Goal: Navigation & Orientation: Find specific page/section

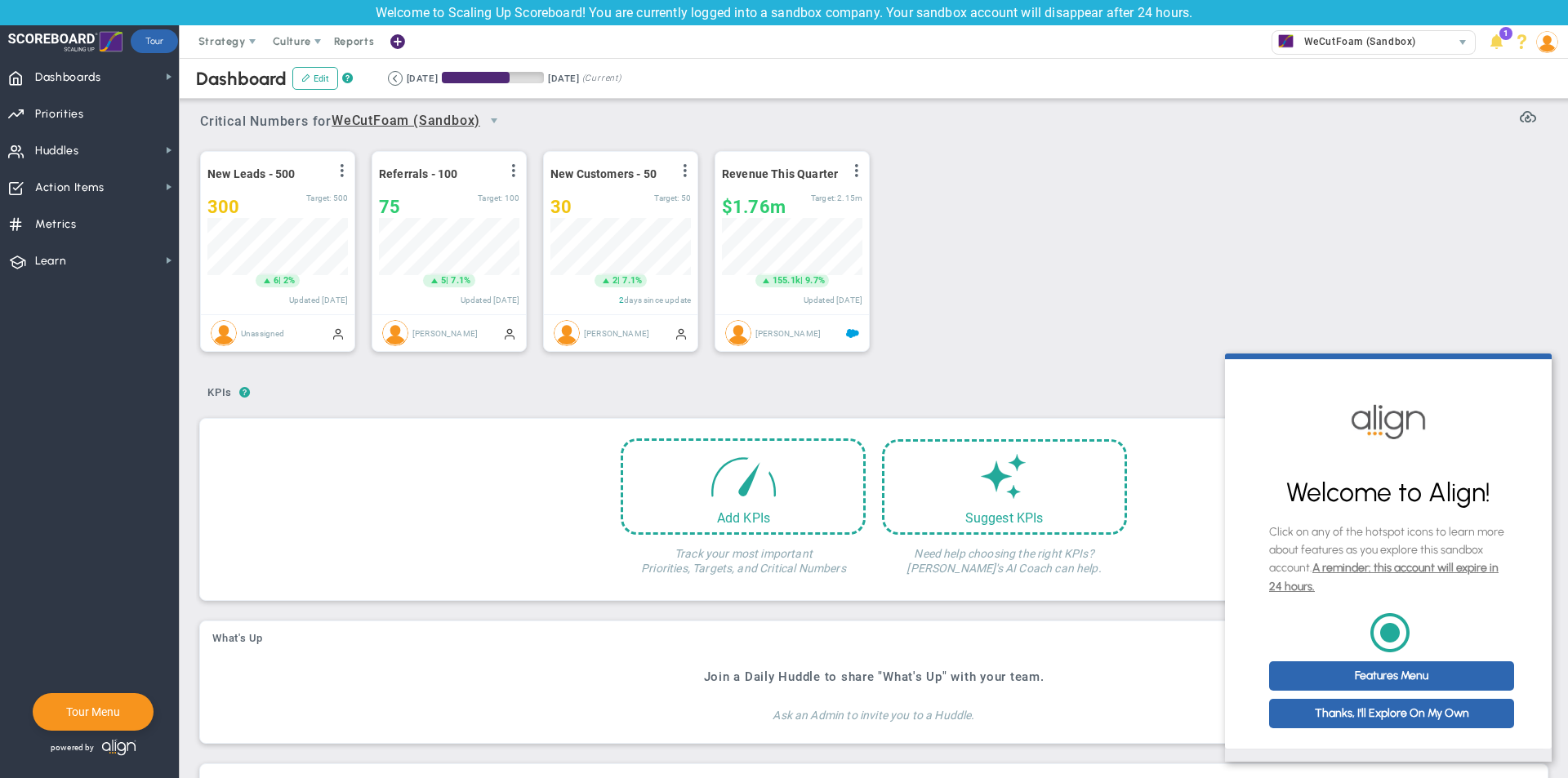
scroll to position [57, 140]
click at [1206, 276] on div "New Leads - 500 View Historical Graph Edit Make "No Change" Update Add Past Upd…" at bounding box center [867, 252] width 1368 height 230
click at [39, 141] on span "Huddles" at bounding box center [57, 151] width 44 height 34
click at [887, 122] on div "Critical Numbers for WeCutFoam (Sandbox) 0 Critical Numbers for WeCutFoam (Sand…" at bounding box center [875, 116] width 1348 height 42
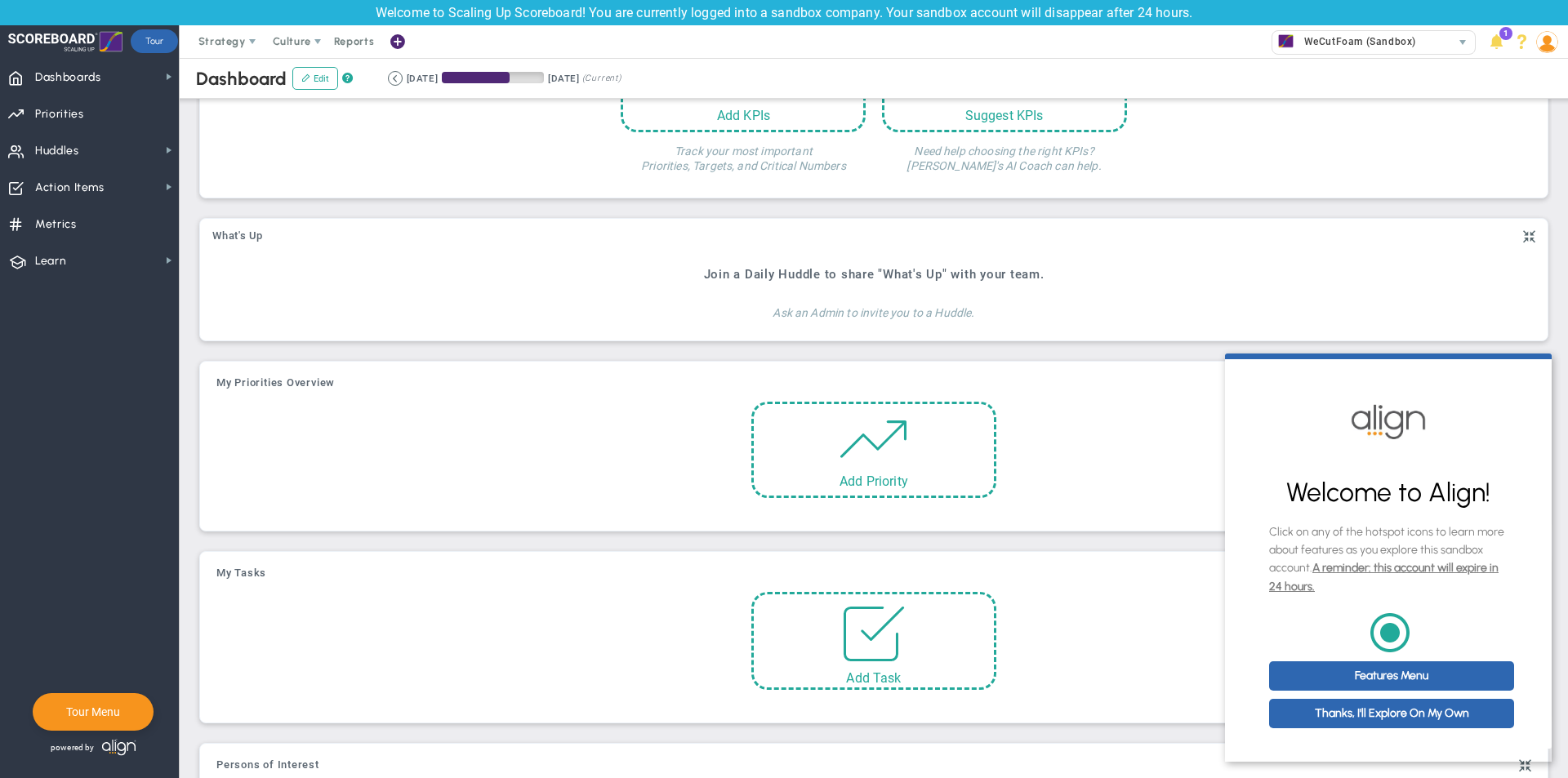
scroll to position [408, 0]
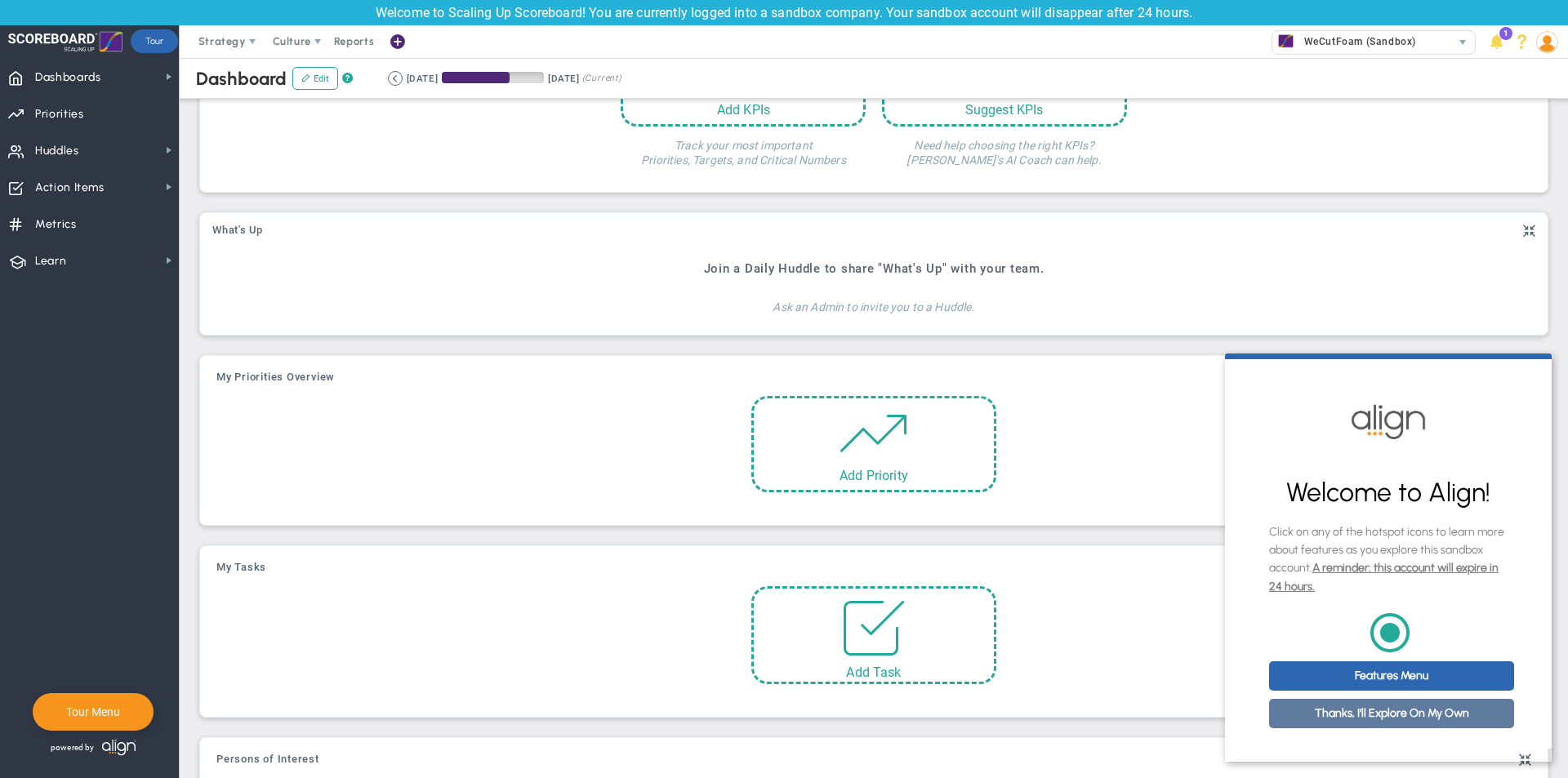
click at [1449, 716] on link "Thanks, I'll Explore On My Own" at bounding box center [1391, 713] width 245 height 29
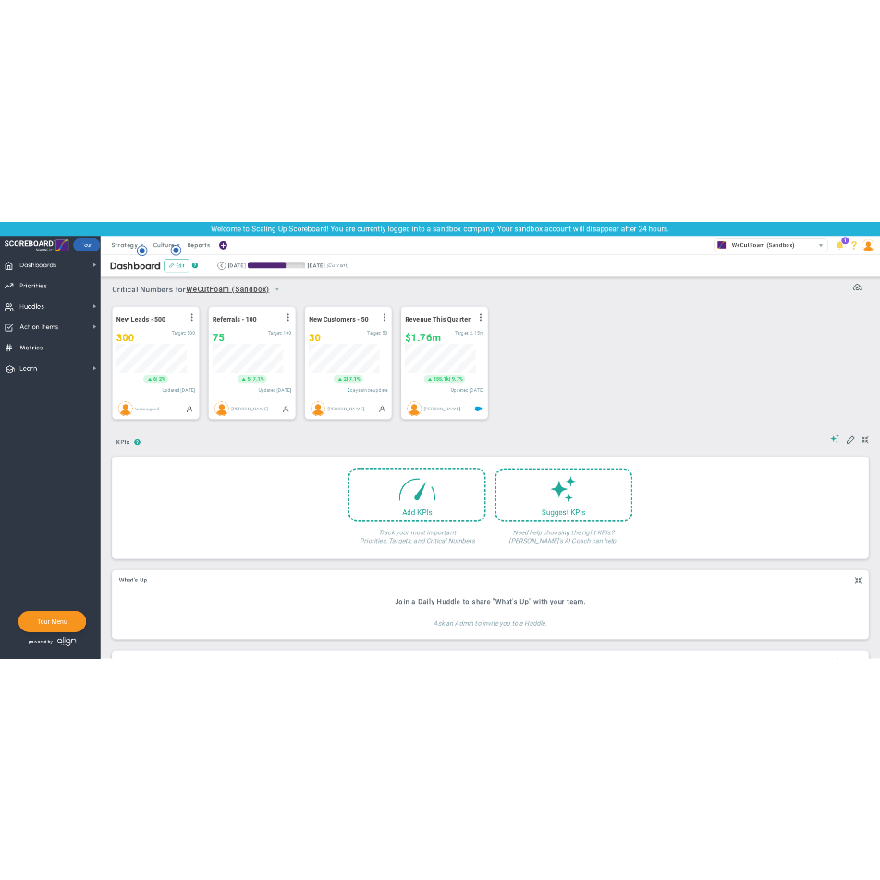
scroll to position [0, 0]
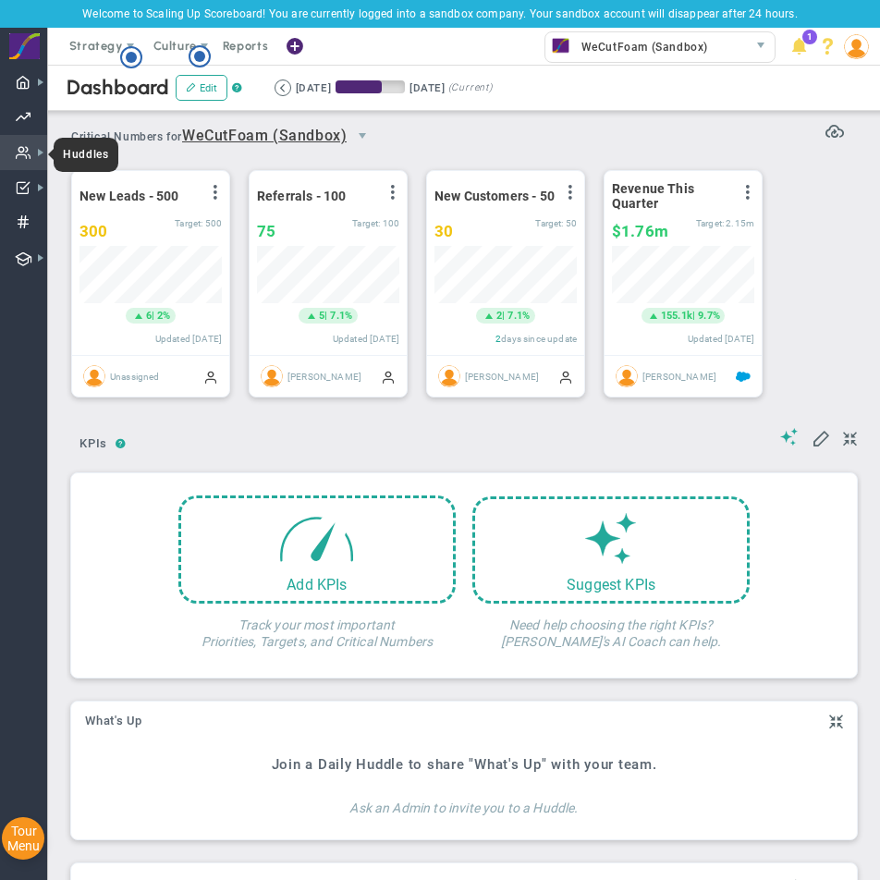
click at [21, 148] on span at bounding box center [24, 152] width 16 height 35
click at [517, 157] on div "New Leads - 500 View Historical Graph Edit Make "No Change" Update Add Past Upd…" at bounding box center [457, 284] width 809 height 260
click at [27, 181] on span at bounding box center [24, 187] width 16 height 35
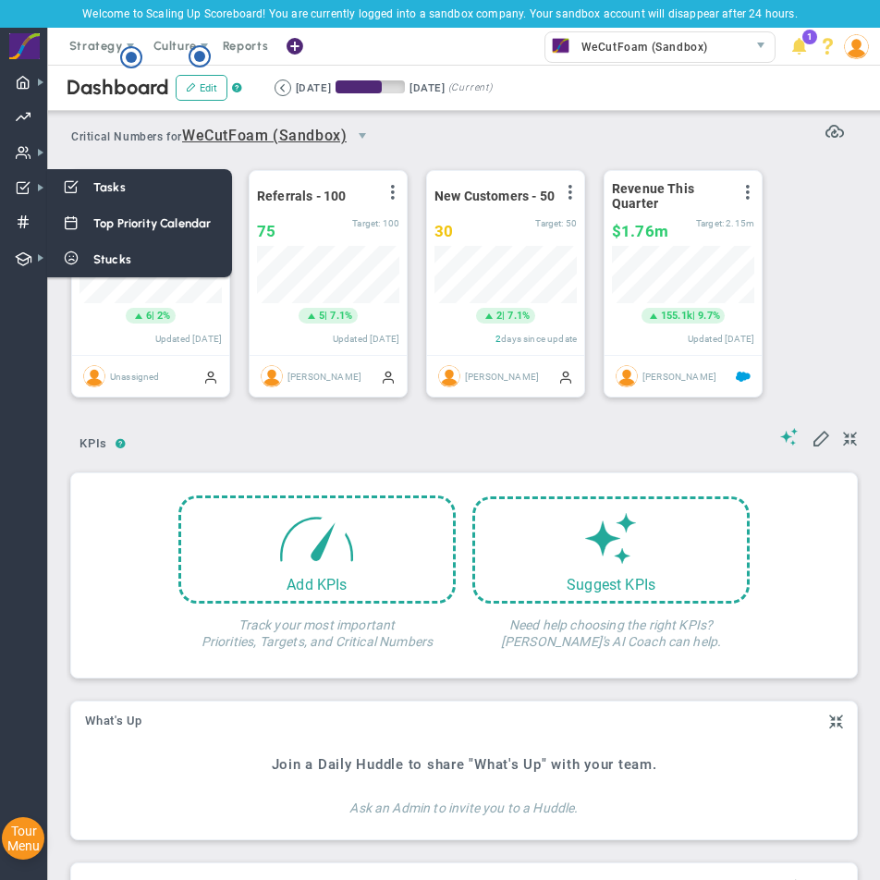
click at [535, 156] on div "New Leads - 500 View Historical Graph Edit Make "No Change" Update Add Past Upd…" at bounding box center [457, 284] width 809 height 260
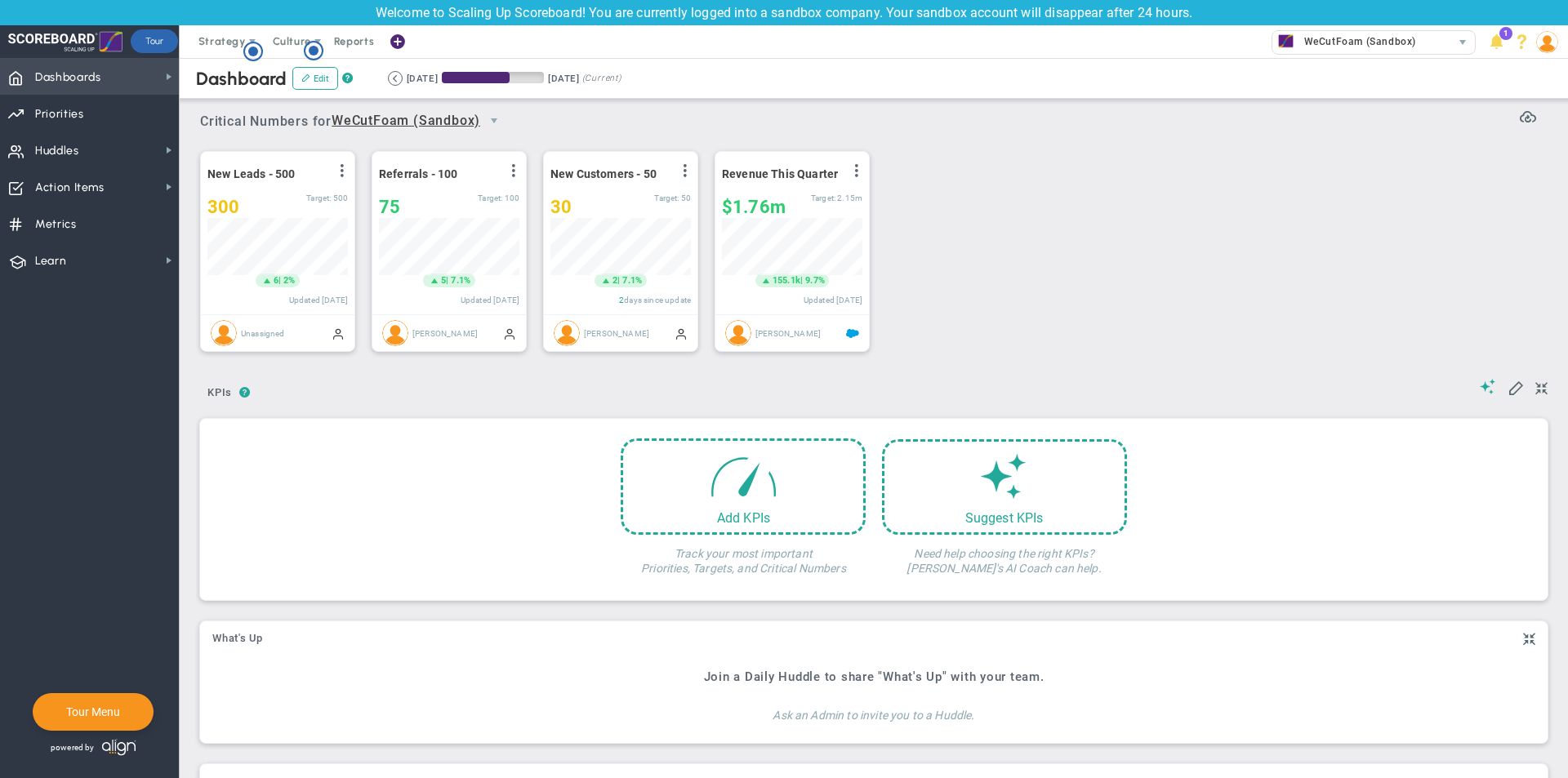
click at [77, 87] on span "Dashboards" at bounding box center [68, 77] width 66 height 34
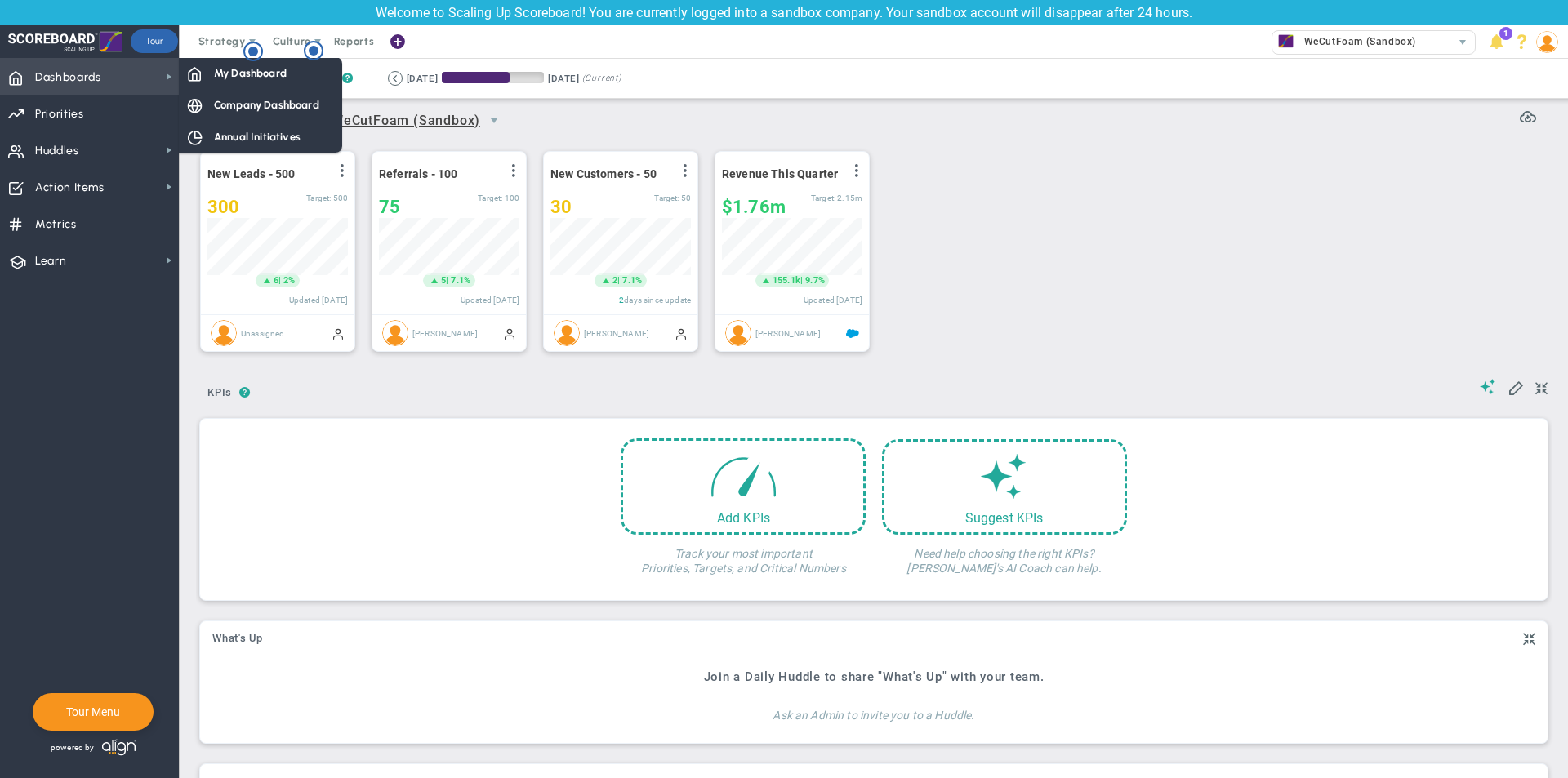
click at [275, 119] on div "Company Dashboard" at bounding box center [260, 105] width 163 height 32
